Goal: Transaction & Acquisition: Purchase product/service

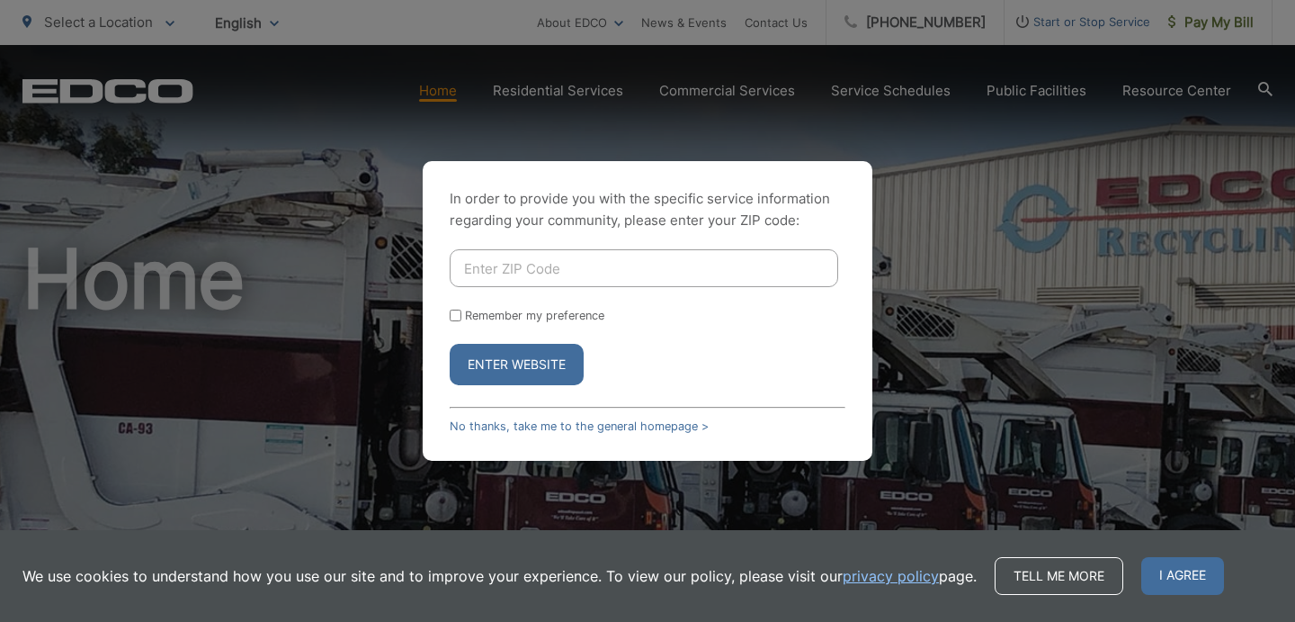
click at [530, 288] on form "Remember my preference Enter Website" at bounding box center [648, 317] width 396 height 136
click at [524, 265] on input "Enter ZIP Code" at bounding box center [644, 268] width 389 height 38
type input "92021"
click at [523, 366] on button "Enter Website" at bounding box center [517, 364] width 134 height 41
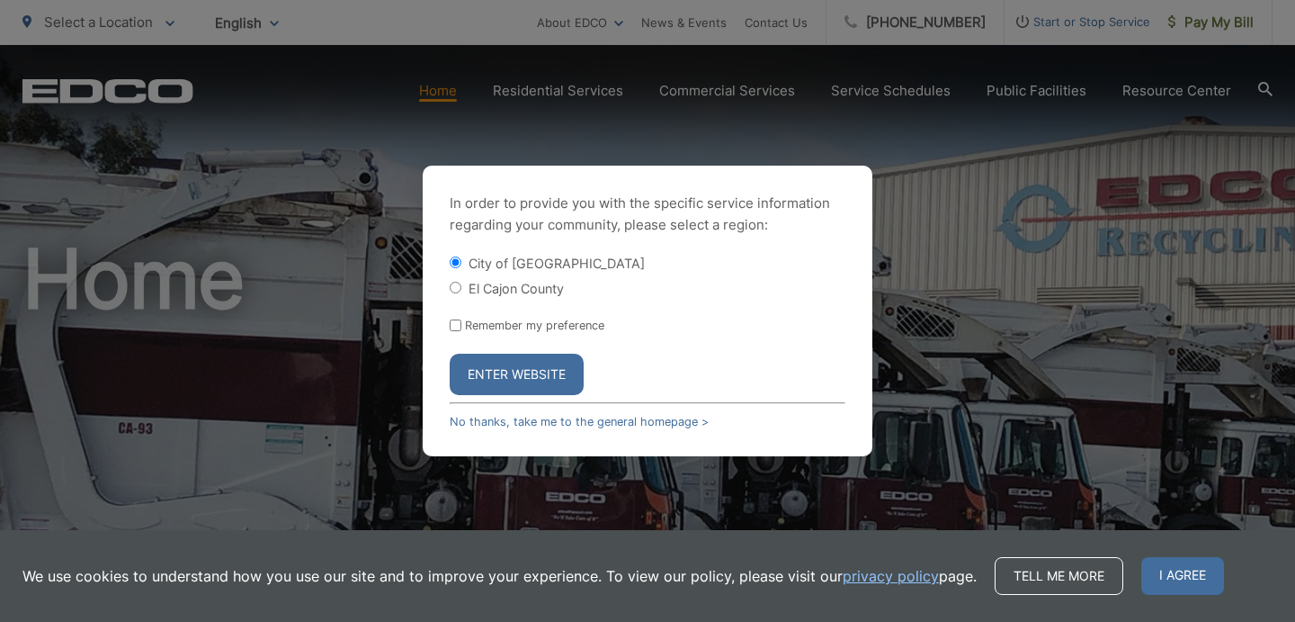
click at [523, 366] on button "Enter Website" at bounding box center [517, 374] width 134 height 41
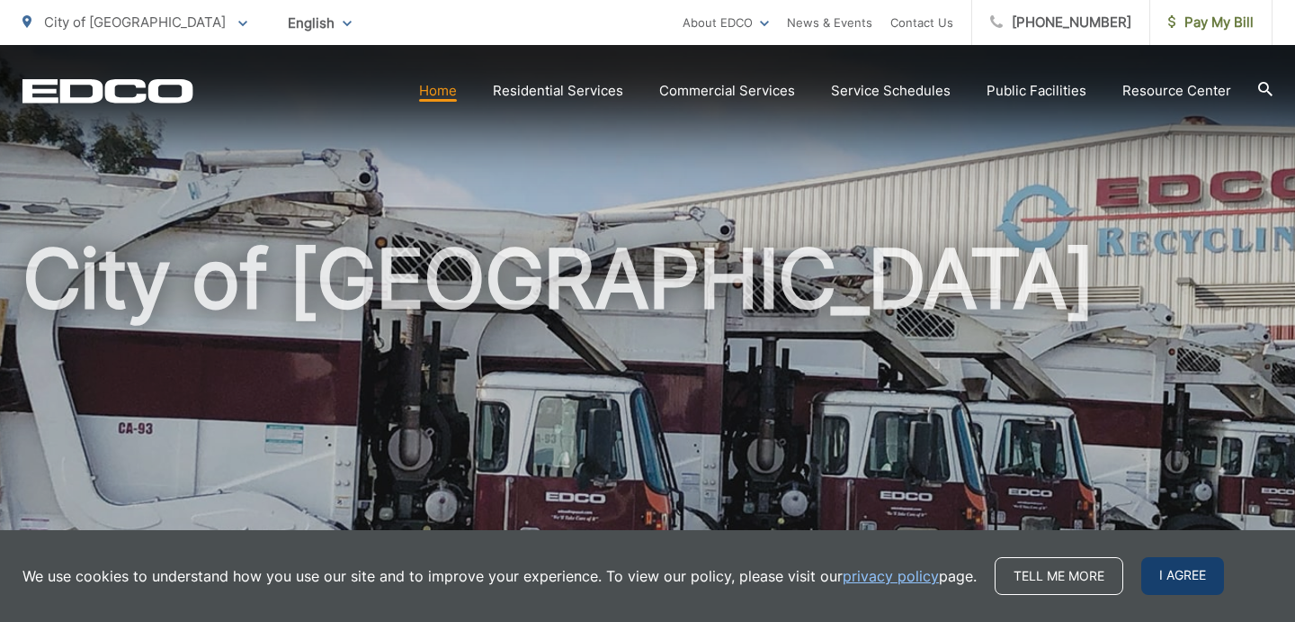
click at [1184, 578] on span "I agree" at bounding box center [1183, 576] width 83 height 38
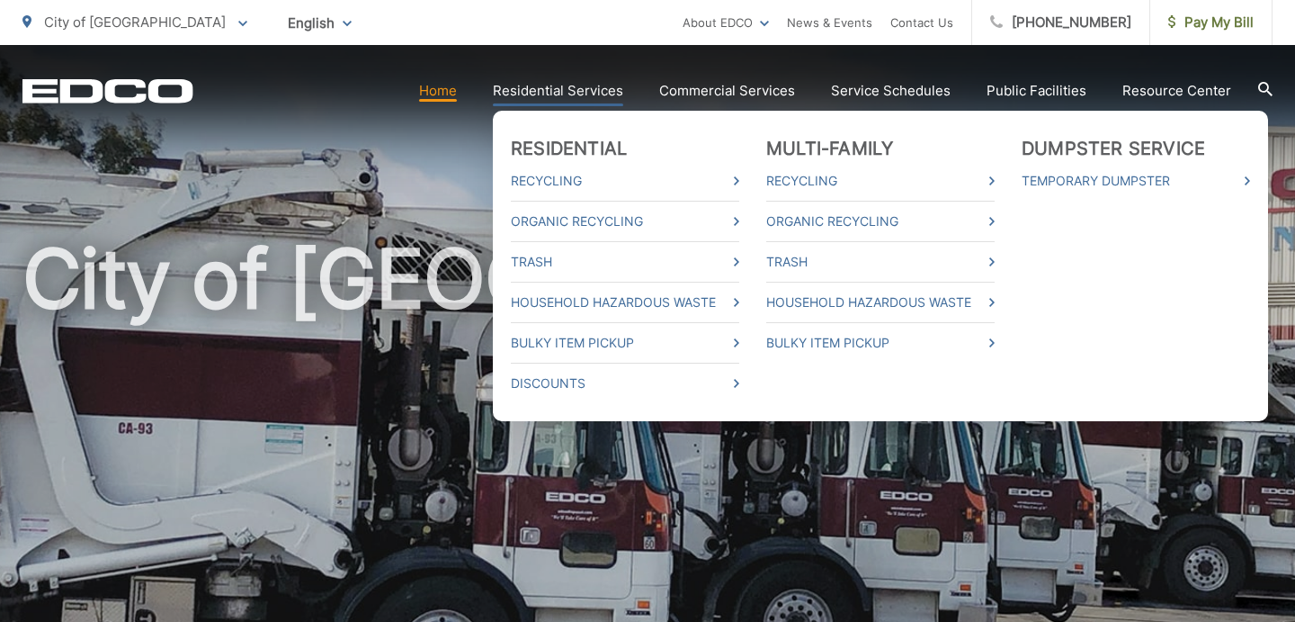
click at [578, 92] on link "Residential Services" at bounding box center [558, 91] width 130 height 22
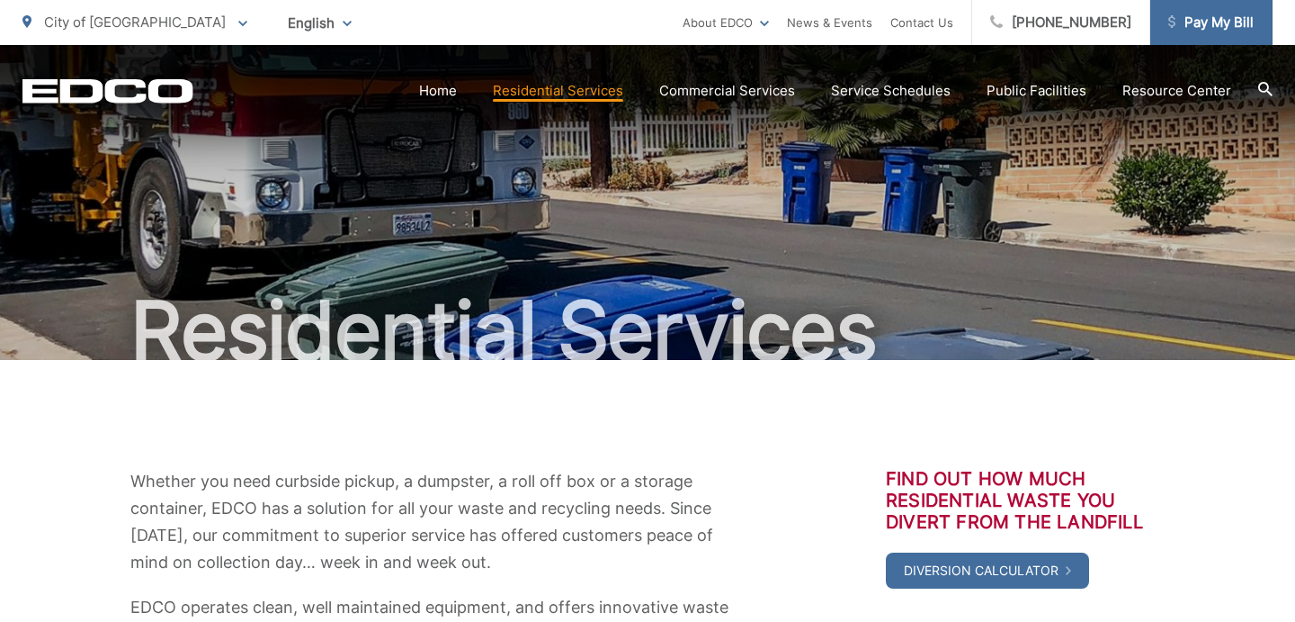
click at [1204, 25] on span "Pay My Bill" at bounding box center [1211, 23] width 85 height 22
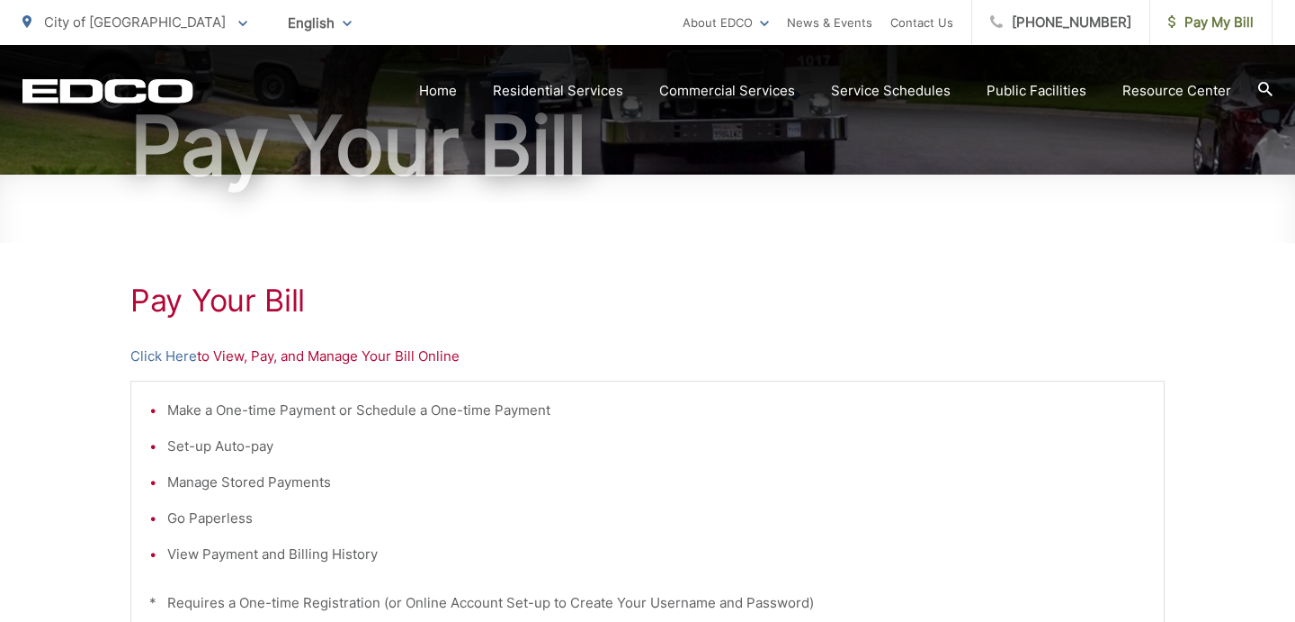
scroll to position [187, 0]
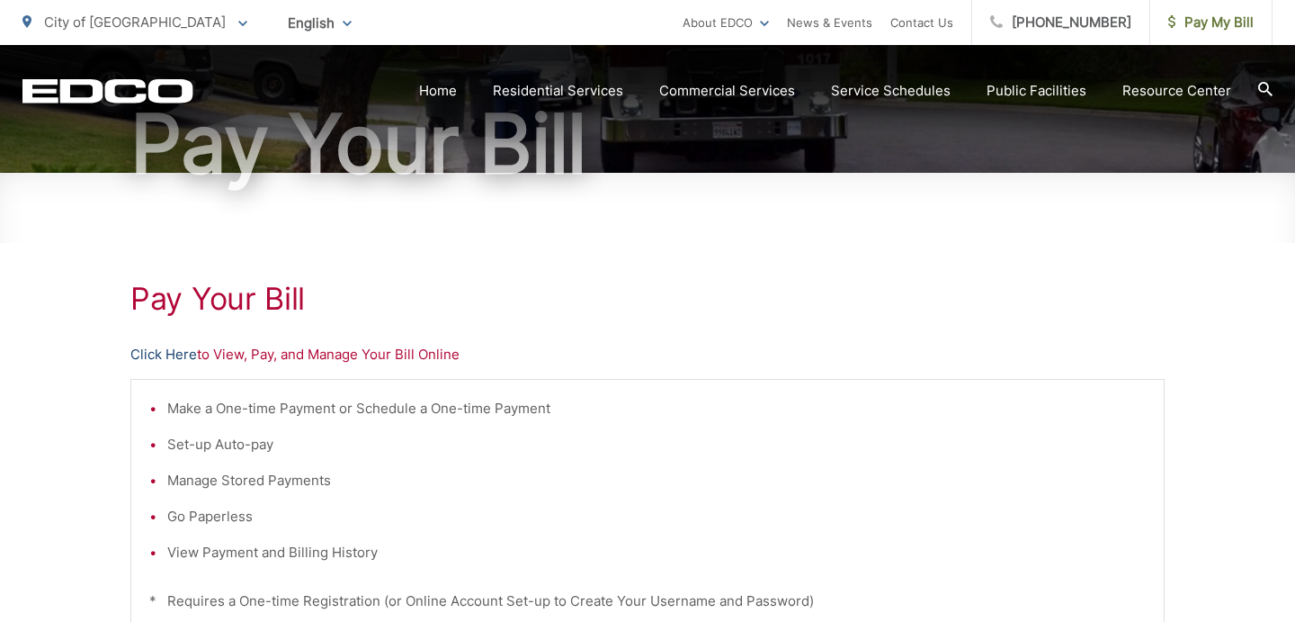
click at [165, 352] on link "Click Here" at bounding box center [163, 355] width 67 height 22
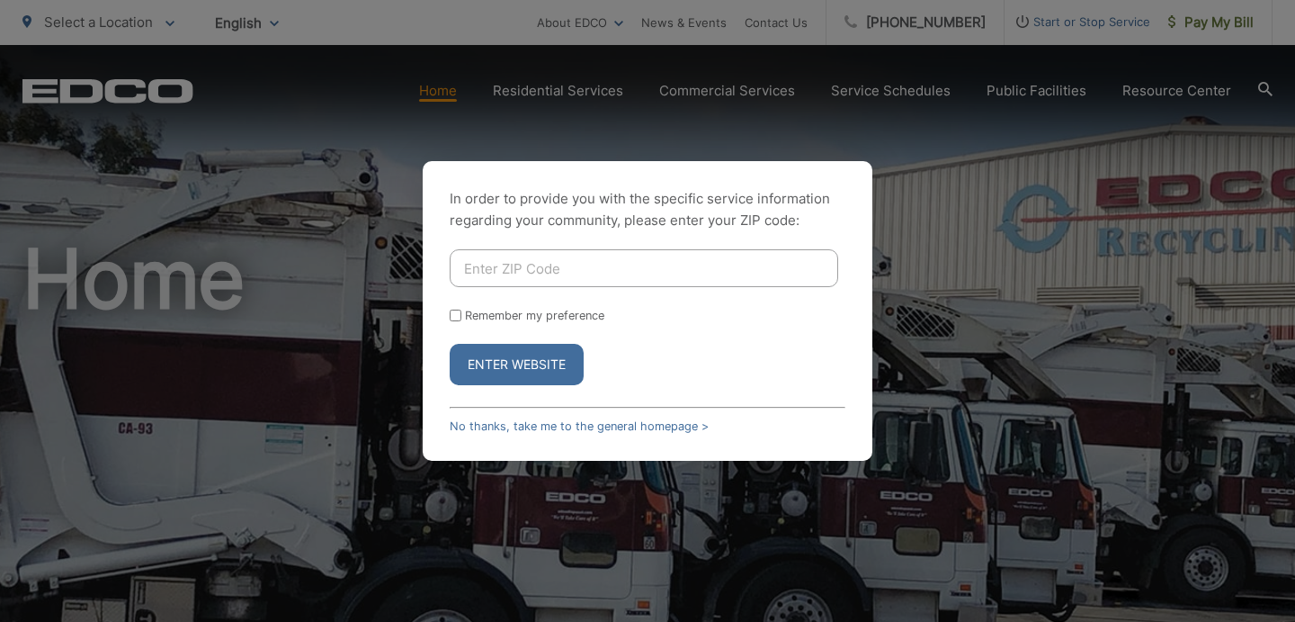
click at [560, 269] on input "Enter ZIP Code" at bounding box center [644, 268] width 389 height 38
type input "92021"
click at [483, 313] on label "Remember my preference" at bounding box center [534, 315] width 139 height 13
click at [461, 313] on input "Remember my preference" at bounding box center [456, 315] width 12 height 12
checkbox input "true"
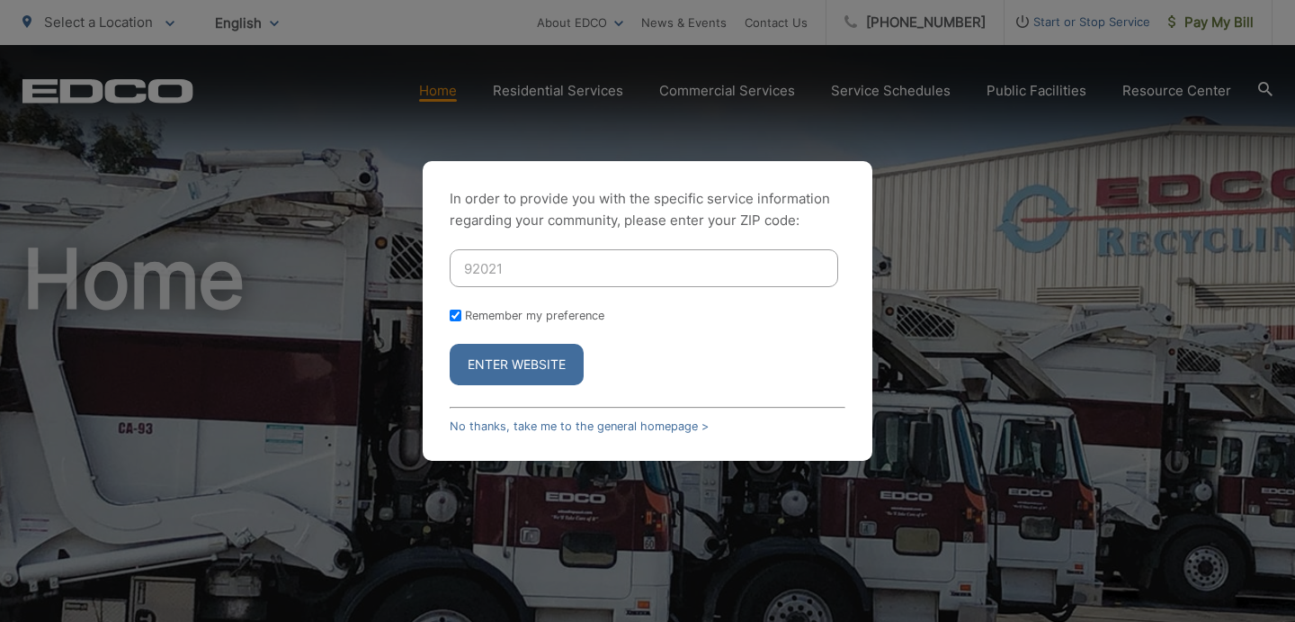
checkbox input "true"
click at [485, 379] on button "Enter Website" at bounding box center [517, 364] width 134 height 41
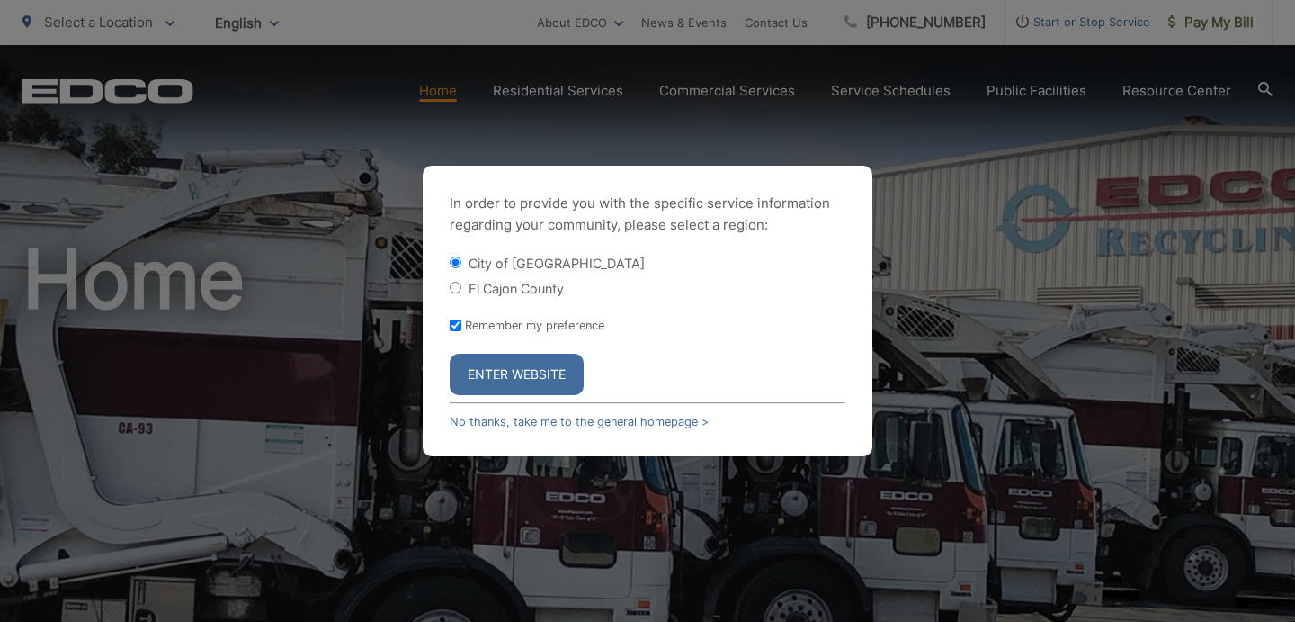
click at [485, 379] on button "Enter Website" at bounding box center [517, 374] width 134 height 41
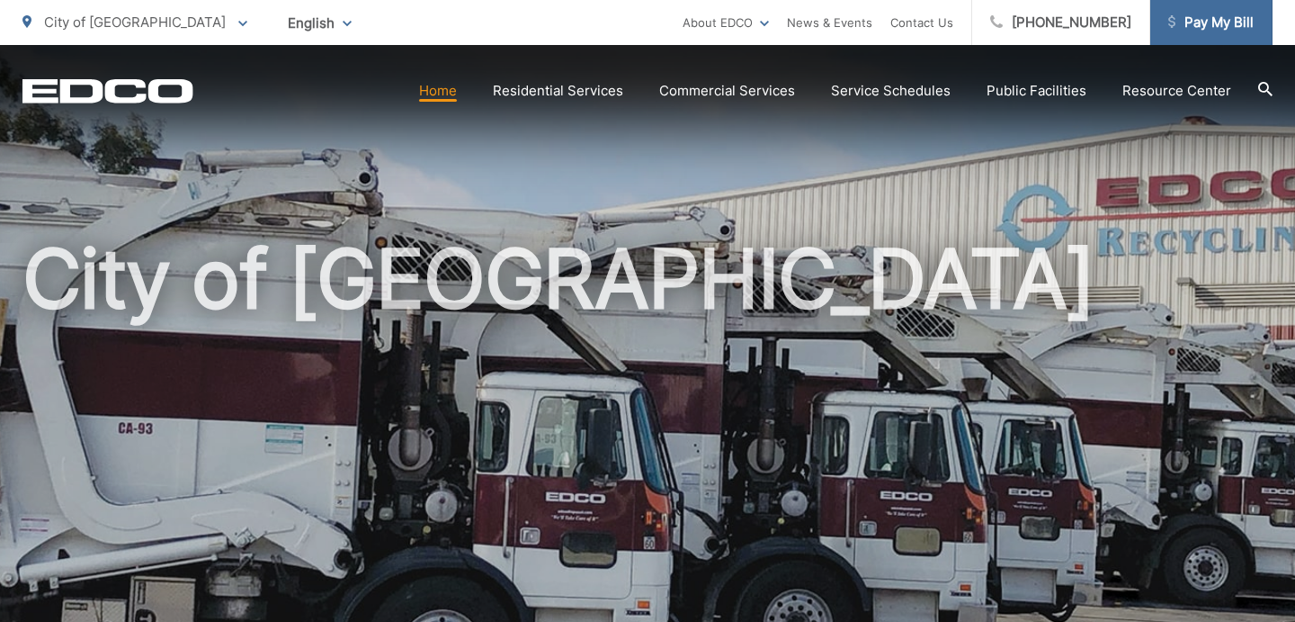
click at [1191, 26] on span "Pay My Bill" at bounding box center [1211, 23] width 85 height 22
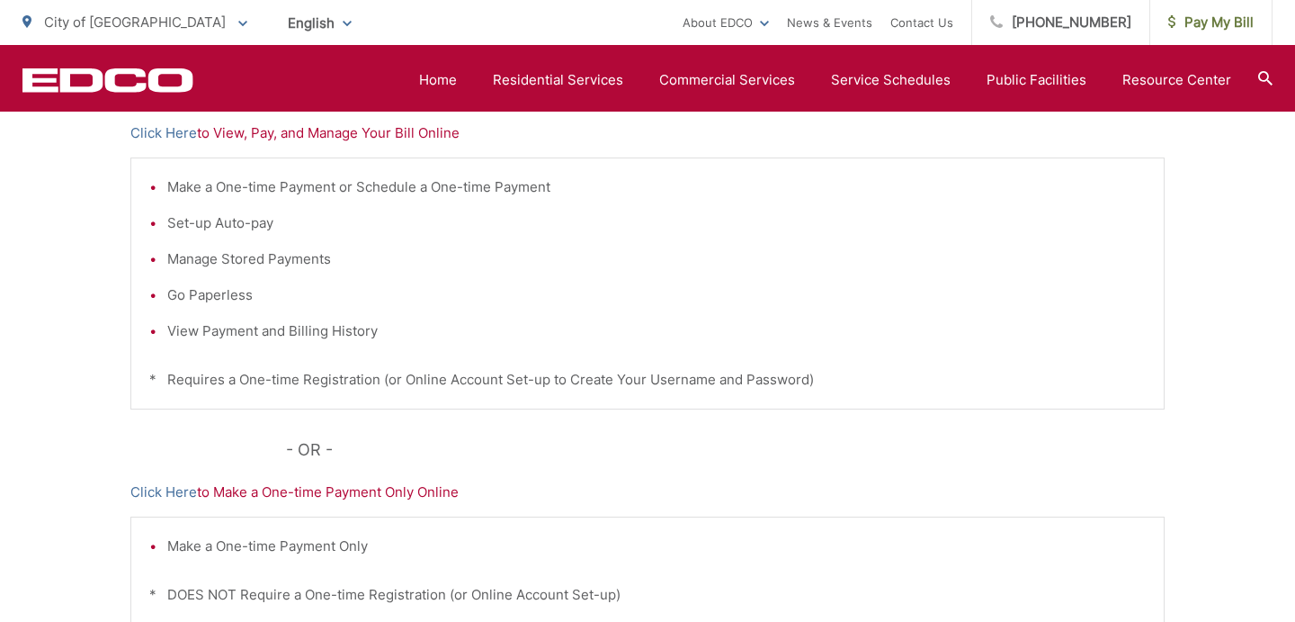
scroll to position [416, 0]
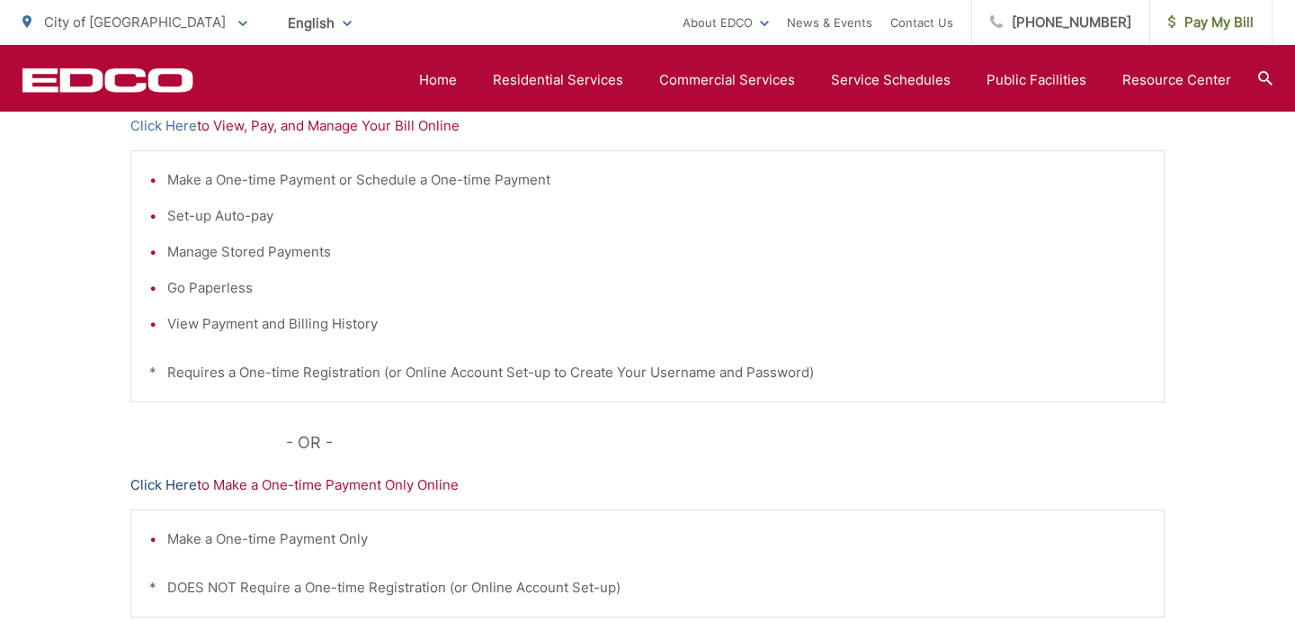
click at [173, 492] on link "Click Here" at bounding box center [163, 485] width 67 height 22
